Goal: Information Seeking & Learning: Learn about a topic

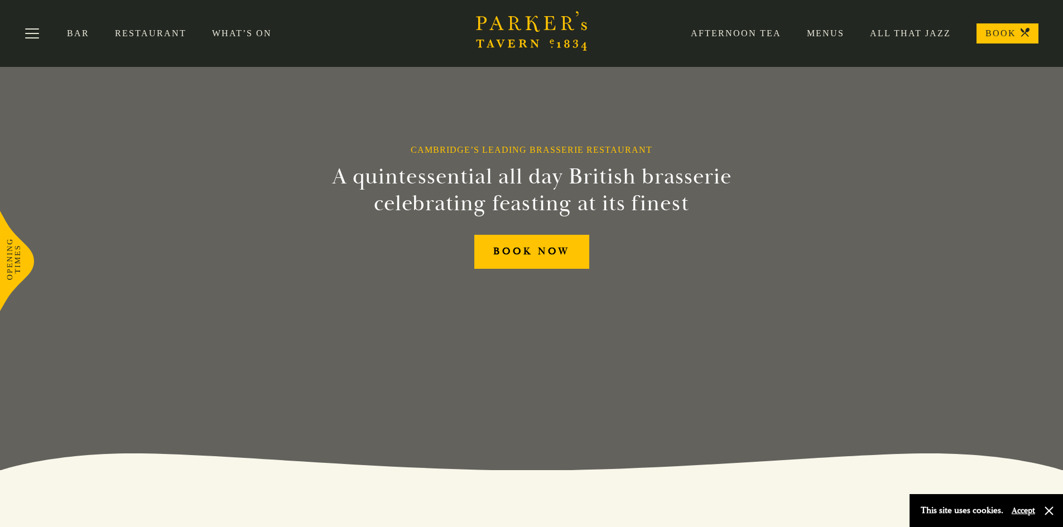
scroll to position [56, 0]
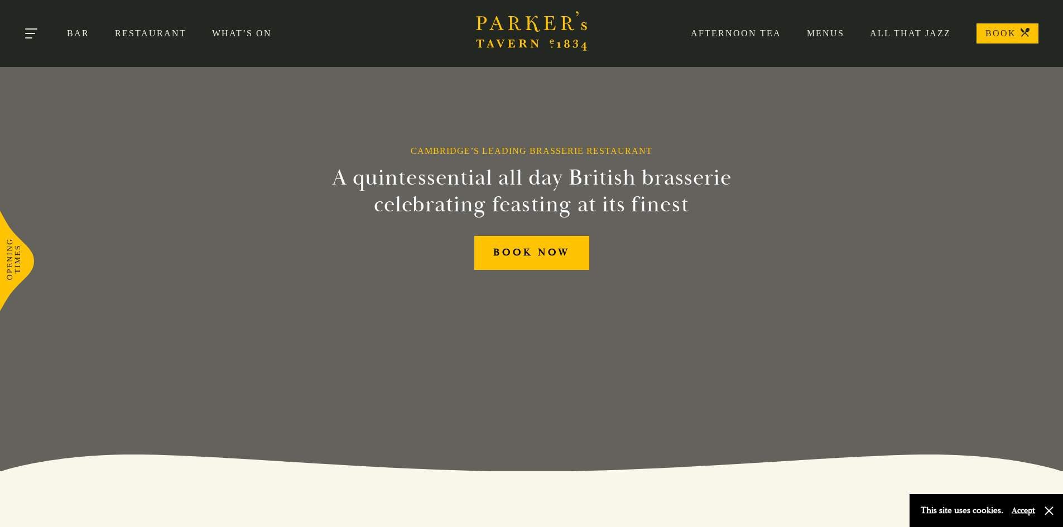
click at [34, 36] on button "Toggle navigation" at bounding box center [31, 35] width 47 height 47
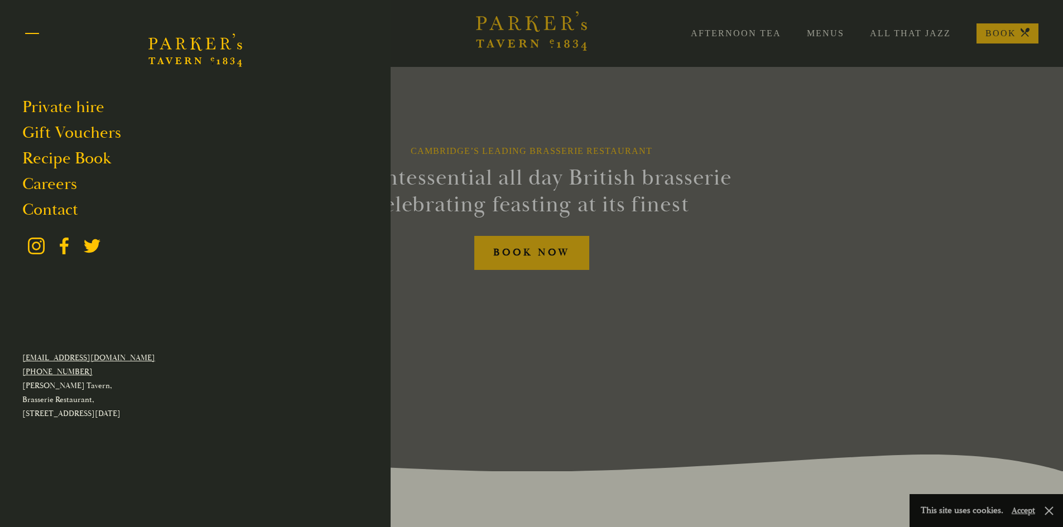
drag, startPoint x: 28, startPoint y: 31, endPoint x: 30, endPoint y: 44, distance: 13.0
click at [28, 32] on button "Toggle navigation" at bounding box center [31, 35] width 47 height 47
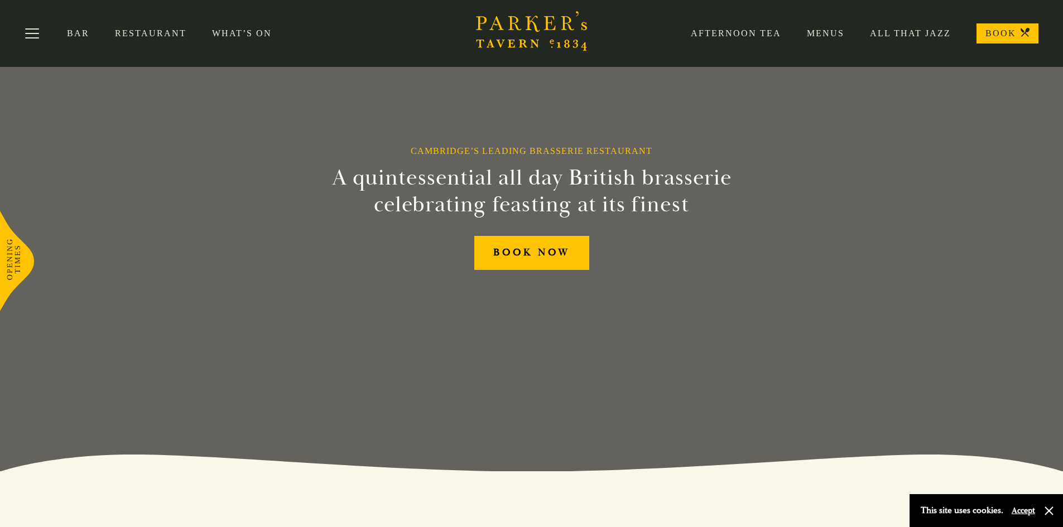
click at [816, 40] on div "Afternoon Tea Menus All That Jazz BOOK" at bounding box center [851, 33] width 373 height 20
click at [814, 33] on link "Menus" at bounding box center [812, 33] width 63 height 11
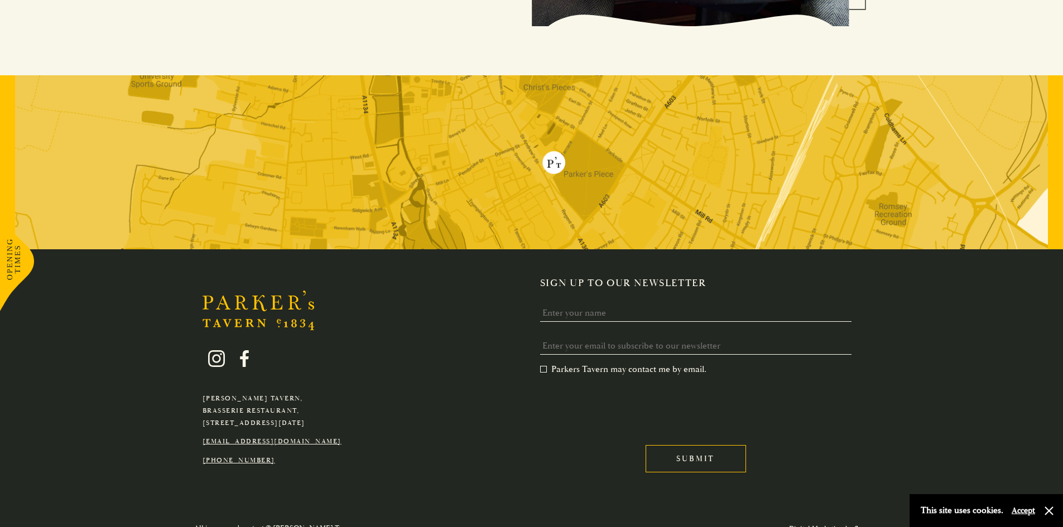
scroll to position [2280, 0]
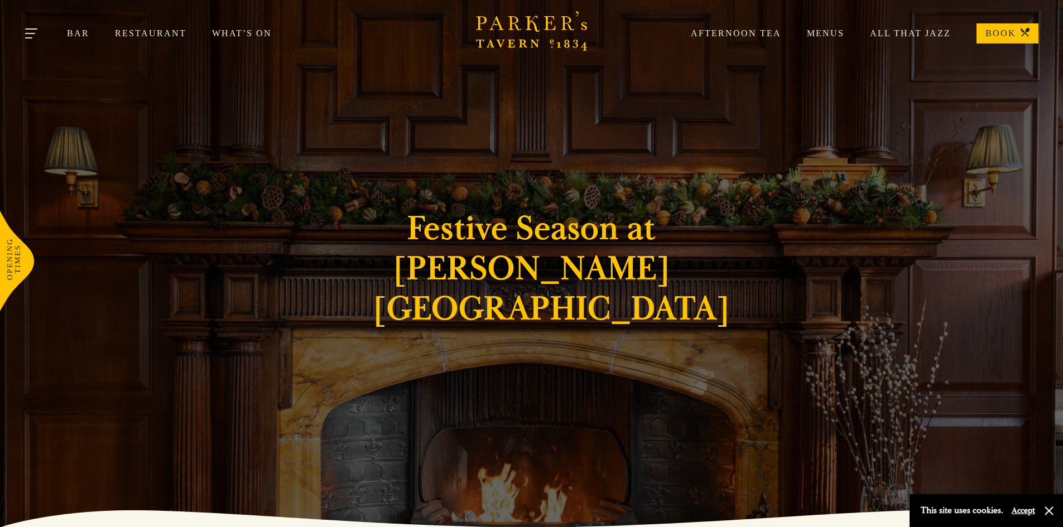
click at [30, 35] on button "Toggle navigation" at bounding box center [31, 35] width 47 height 47
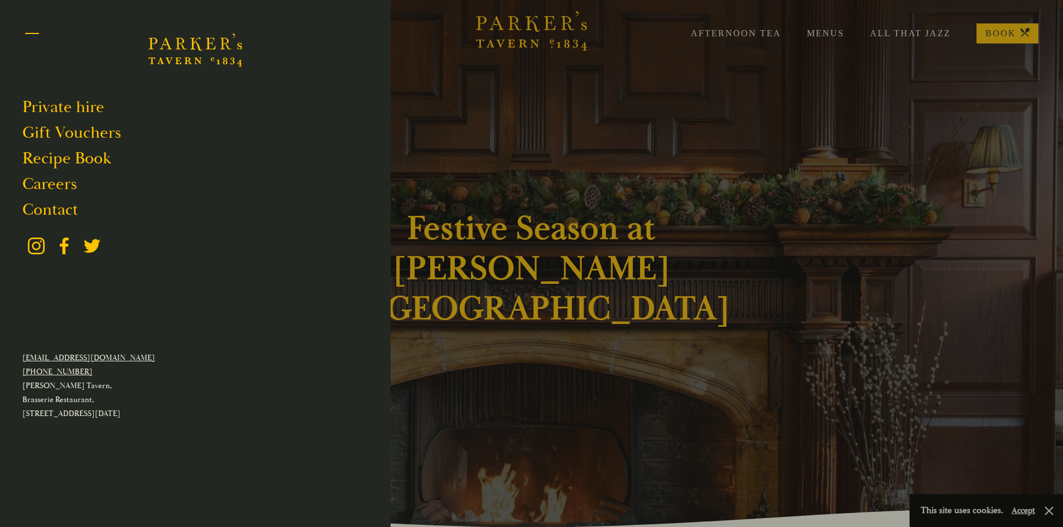
click at [35, 30] on button "Toggle navigation" at bounding box center [31, 35] width 47 height 47
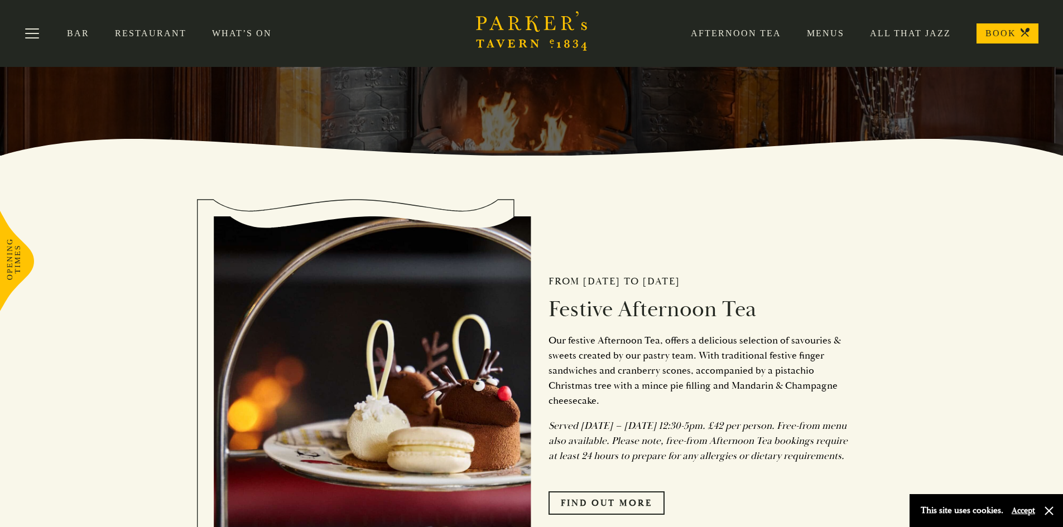
scroll to position [167, 0]
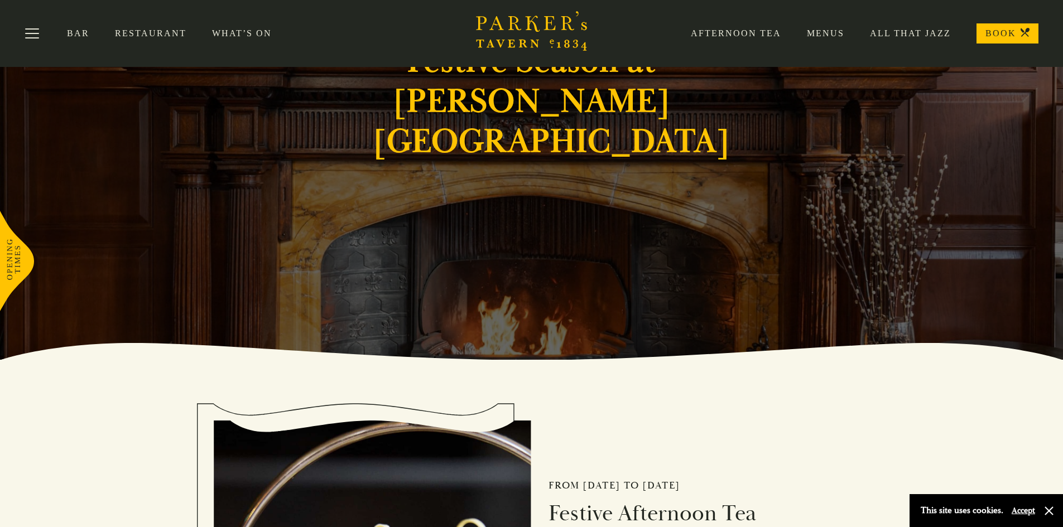
click at [163, 37] on link "Restaurant" at bounding box center [163, 33] width 97 height 11
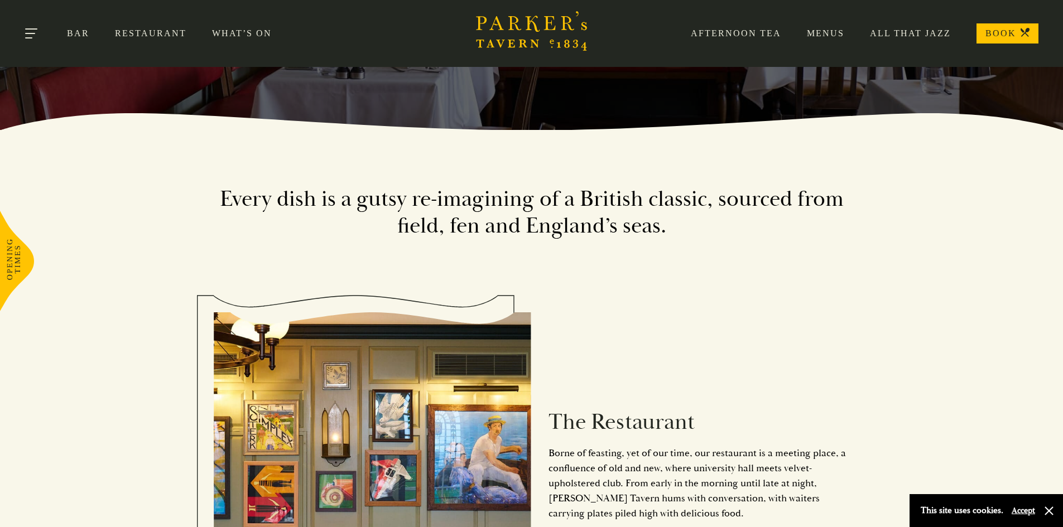
scroll to position [390, 0]
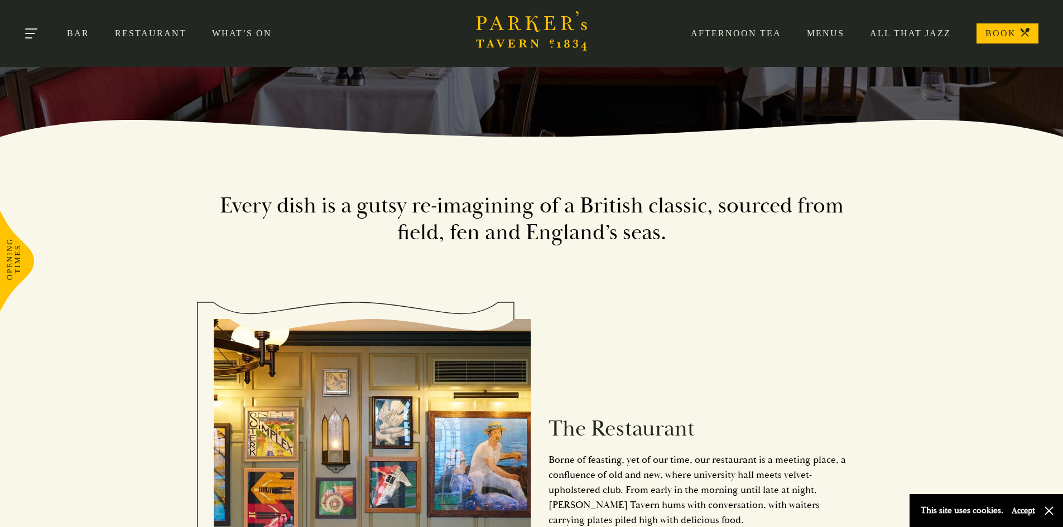
click at [31, 36] on button "Toggle navigation" at bounding box center [31, 35] width 47 height 47
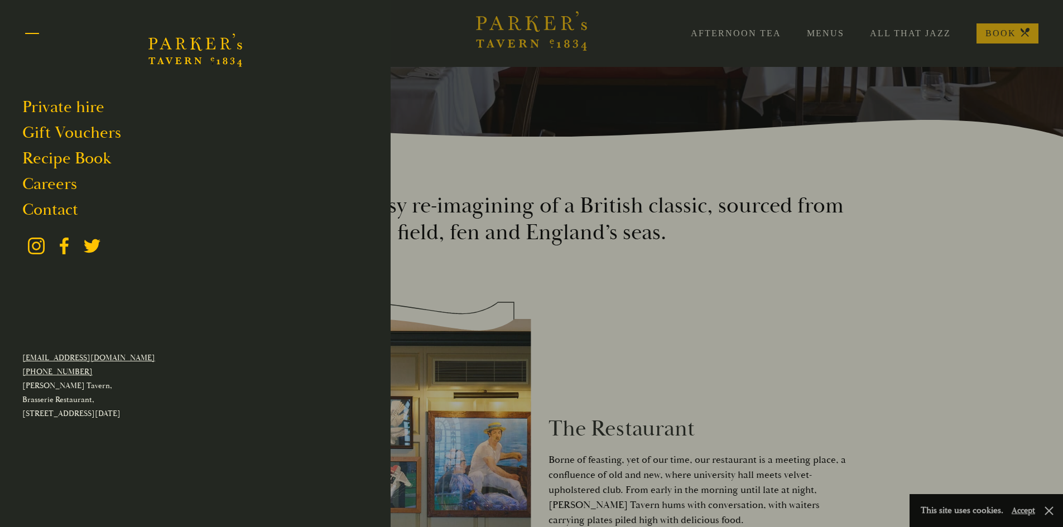
click at [34, 40] on button "Toggle navigation" at bounding box center [31, 35] width 47 height 47
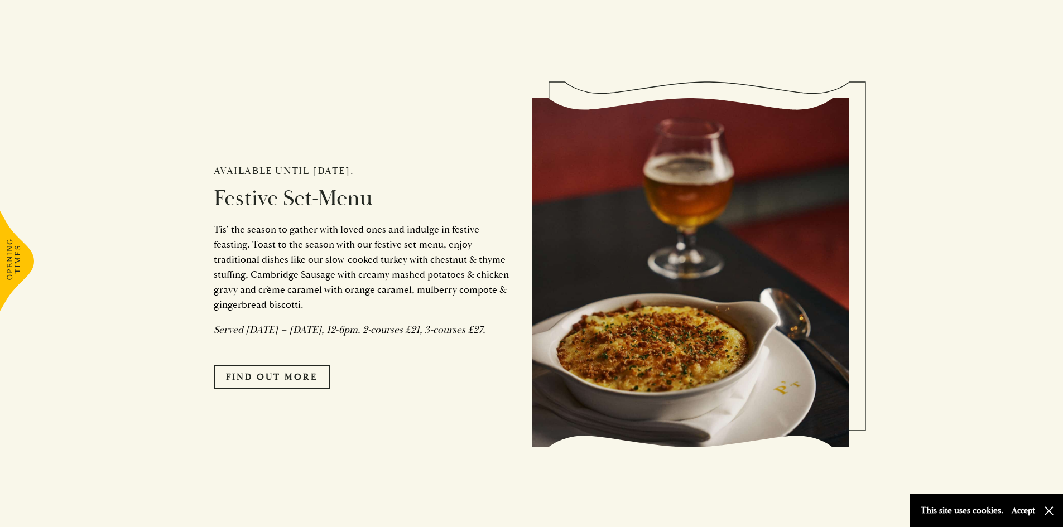
scroll to position [1004, 0]
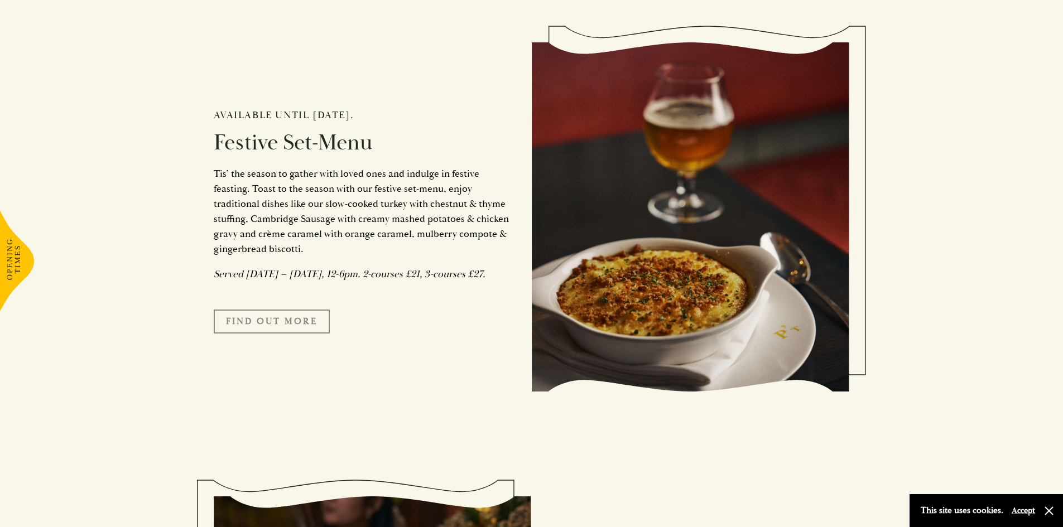
click at [280, 333] on link "FIND OUT MORE" at bounding box center [272, 321] width 116 height 23
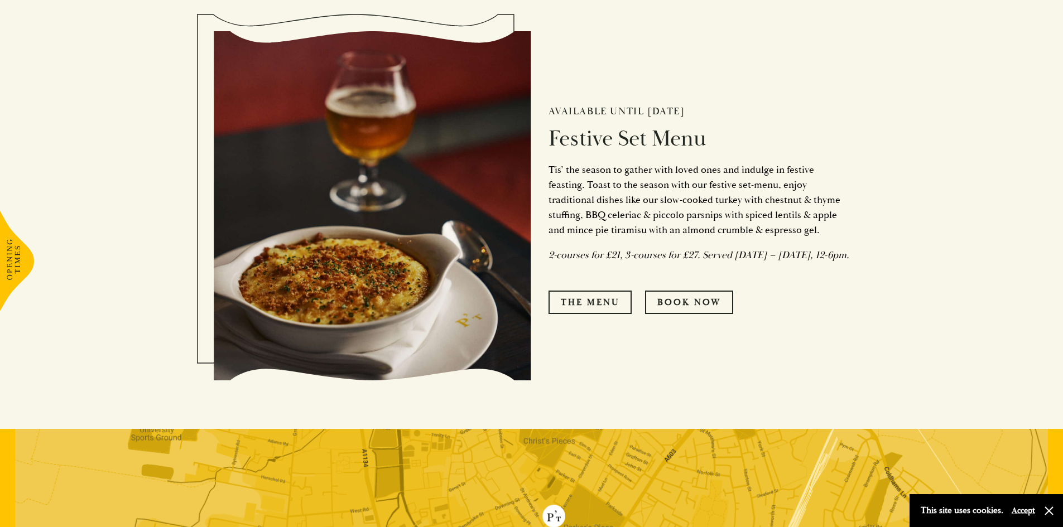
scroll to position [558, 0]
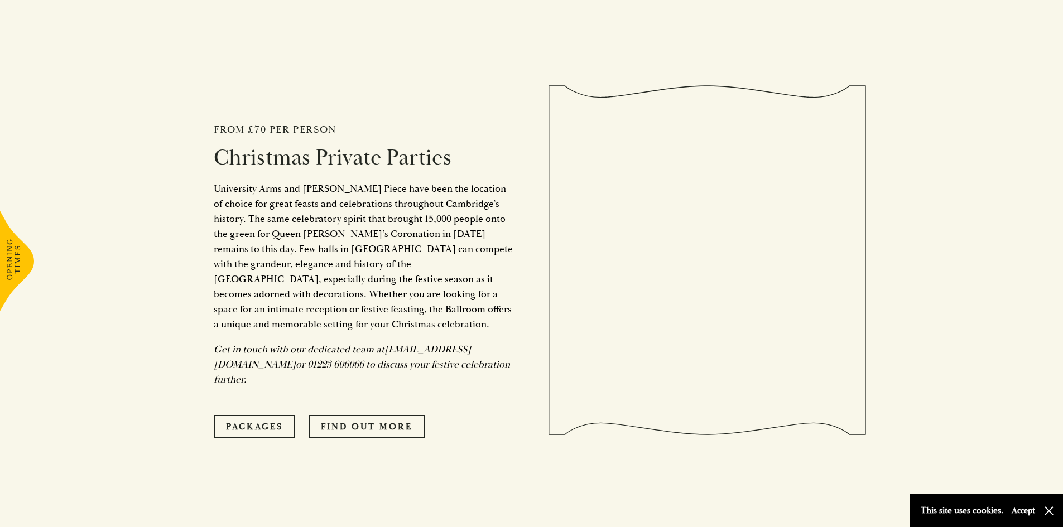
scroll to position [3849, 0]
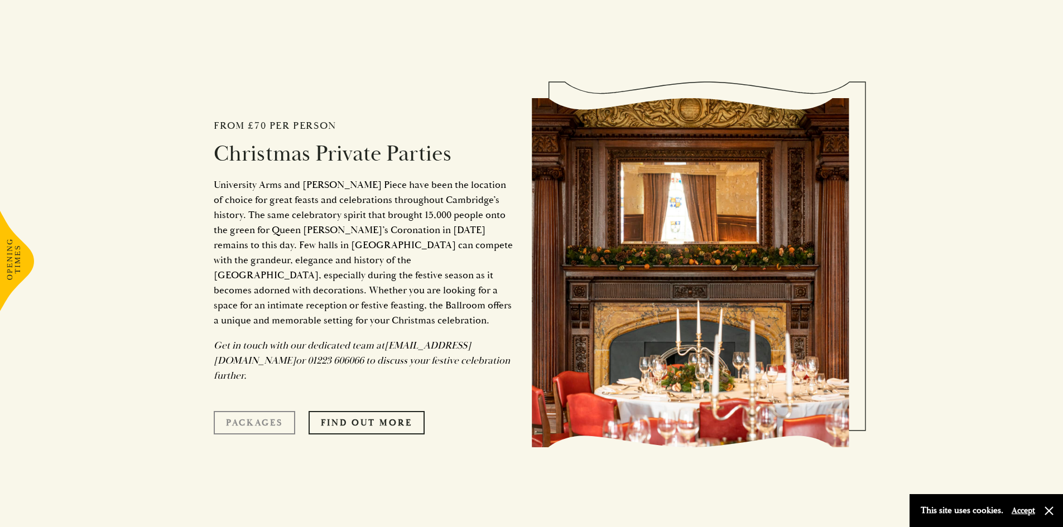
click at [265, 411] on link "Packages" at bounding box center [254, 422] width 81 height 23
